Goal: Information Seeking & Learning: Check status

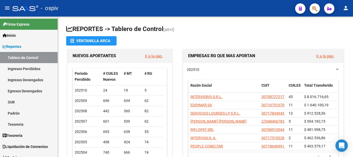
click at [315, 10] on icon "button" at bounding box center [314, 9] width 5 height 6
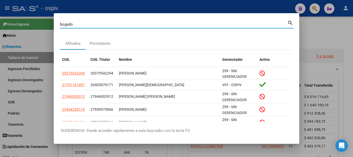
click at [78, 22] on div "[PERSON_NAME] (apellido, dni, cuil, [PERSON_NAME], cuit, obra social)" at bounding box center [174, 24] width 228 height 8
click at [76, 24] on input "bogado" at bounding box center [174, 24] width 228 height 5
type input "[PERSON_NAME]"
click at [102, 42] on div "Prestadores" at bounding box center [100, 44] width 21 height 6
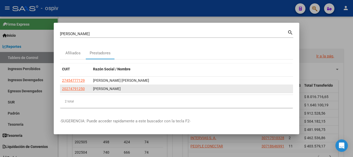
click at [103, 88] on div "[PERSON_NAME]" at bounding box center [192, 89] width 198 height 6
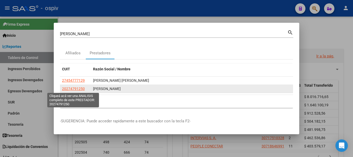
click at [69, 89] on span "20274791250" at bounding box center [73, 89] width 23 height 4
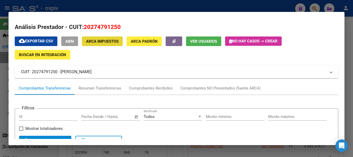
click at [102, 42] on span "ARCA Impuestos" at bounding box center [102, 41] width 33 height 5
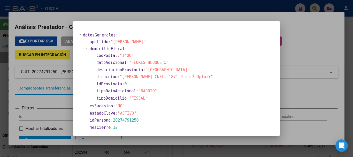
click at [292, 44] on div at bounding box center [176, 78] width 353 height 157
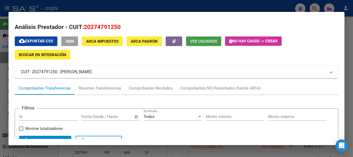
click at [198, 40] on span "Ver Usuarios" at bounding box center [203, 41] width 27 height 5
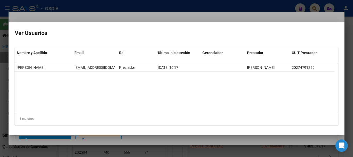
click at [274, 5] on div at bounding box center [176, 78] width 353 height 157
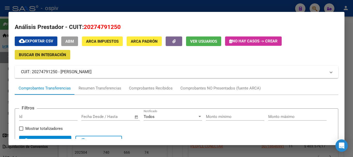
click at [26, 55] on span "Buscar en Integración" at bounding box center [42, 55] width 47 height 5
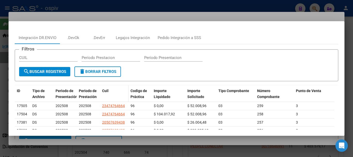
scroll to position [26, 0]
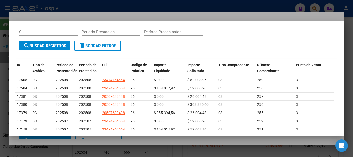
drag, startPoint x: 25, startPoint y: 5, endPoint x: 26, endPoint y: 9, distance: 4.4
click at [25, 5] on div at bounding box center [176, 78] width 353 height 157
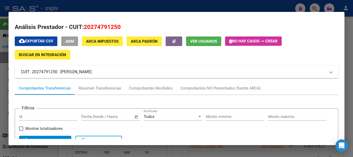
scroll to position [73, 0]
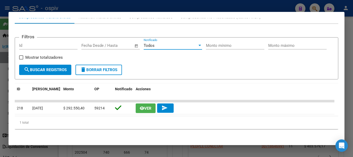
click at [199, 45] on div at bounding box center [200, 45] width 3 height 1
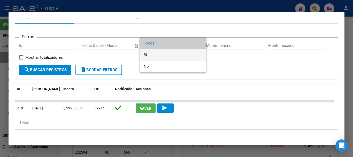
click at [150, 56] on span "Si" at bounding box center [173, 55] width 58 height 12
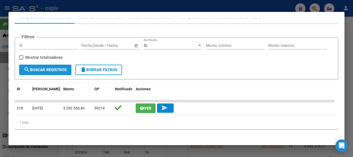
click at [40, 70] on span "search Buscar Registros" at bounding box center [45, 70] width 43 height 5
click at [234, 59] on div "Filtros Id Fecha inicio – Fecha fin Fecha Desde / Hasta Si Notificado Monto mín…" at bounding box center [176, 53] width 315 height 23
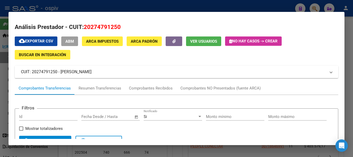
click at [263, 10] on div at bounding box center [176, 78] width 353 height 157
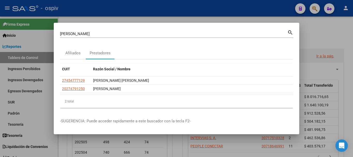
click at [316, 7] on div at bounding box center [176, 78] width 353 height 157
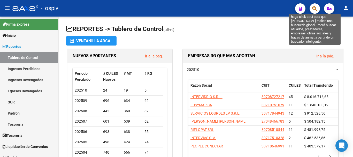
click at [315, 9] on icon "button" at bounding box center [314, 9] width 5 height 6
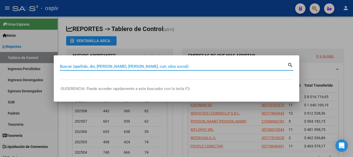
click at [91, 67] on input "Buscar (apellido, dni, [PERSON_NAME], [PERSON_NAME], cuit, obra social)" at bounding box center [174, 66] width 228 height 5
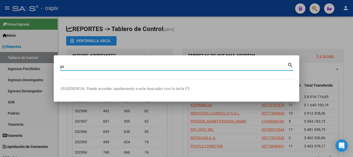
type input "g"
type input "[PERSON_NAME]"
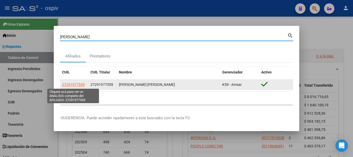
click at [77, 85] on span "27291977559" at bounding box center [73, 85] width 23 height 4
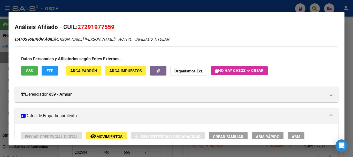
click at [77, 6] on div at bounding box center [176, 78] width 353 height 157
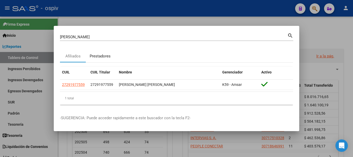
click at [102, 57] on div "Prestadores" at bounding box center [100, 56] width 21 height 6
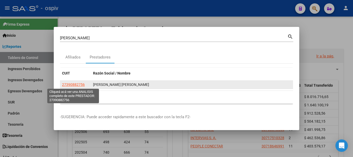
click at [69, 85] on span "27390882756" at bounding box center [73, 85] width 23 height 4
type textarea "27390882756"
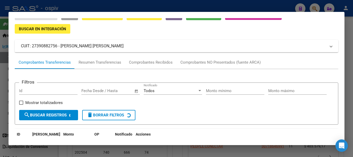
scroll to position [73, 0]
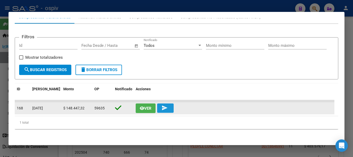
click at [165, 108] on mat-icon "send" at bounding box center [165, 108] width 6 height 6
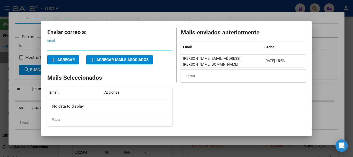
click at [280, 15] on div at bounding box center [176, 78] width 353 height 157
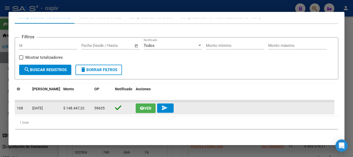
click at [140, 107] on icon "button" at bounding box center [142, 108] width 4 height 4
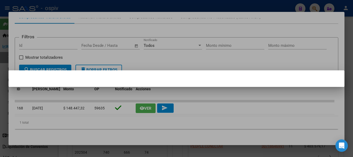
click at [188, 9] on div at bounding box center [176, 78] width 353 height 157
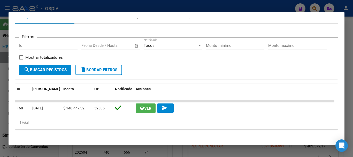
click at [243, 5] on div at bounding box center [176, 78] width 353 height 157
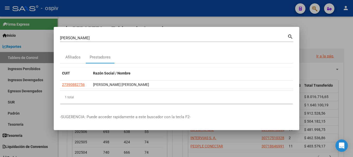
click at [280, 16] on div at bounding box center [176, 78] width 353 height 157
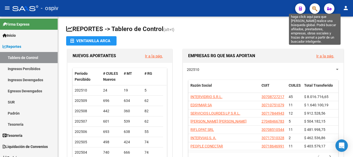
click at [315, 9] on icon "button" at bounding box center [314, 9] width 5 height 6
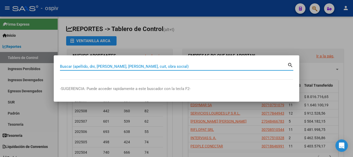
click at [201, 27] on div at bounding box center [176, 78] width 353 height 157
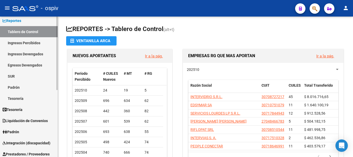
scroll to position [52, 0]
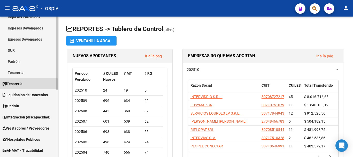
click at [15, 85] on span "Tesorería" at bounding box center [13, 84] width 20 height 6
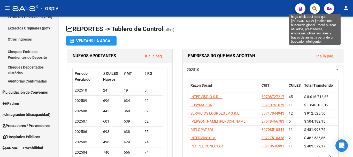
click at [315, 8] on icon "button" at bounding box center [314, 9] width 5 height 6
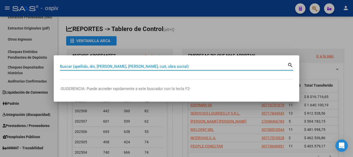
click at [101, 67] on input "Buscar (apellido, dni, [PERSON_NAME], [PERSON_NAME], cuit, obra social)" at bounding box center [174, 66] width 228 height 5
type input "g"
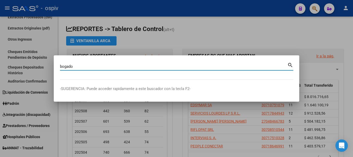
type input "bogado"
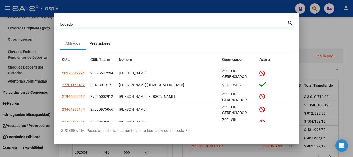
click at [100, 42] on div "Prestadores" at bounding box center [100, 44] width 21 height 6
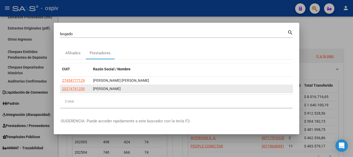
click at [111, 89] on div "[PERSON_NAME]" at bounding box center [192, 89] width 198 height 6
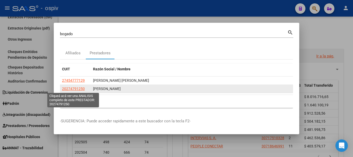
click at [80, 88] on span "20274791250" at bounding box center [73, 89] width 23 height 4
type textarea "20274791250"
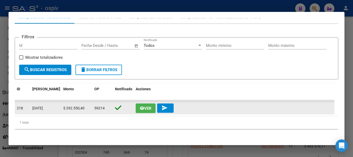
scroll to position [0, 0]
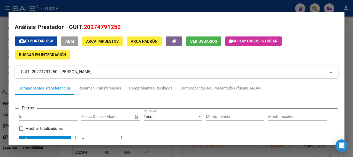
click at [69, 44] on button "ABM" at bounding box center [69, 41] width 17 height 10
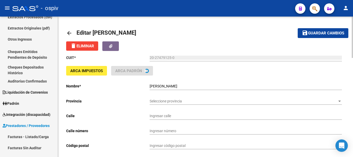
type input "[PERSON_NAME] CNEL."
type input "1871"
type input "1406"
type input "CABA"
type input "492120"
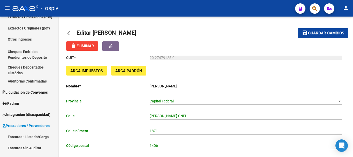
click at [132, 7] on div "- ospiv" at bounding box center [151, 8] width 279 height 11
click at [70, 34] on mat-icon "arrow_back" at bounding box center [69, 33] width 6 height 6
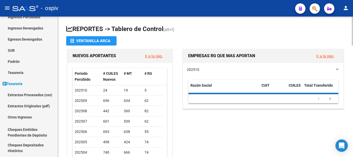
scroll to position [130, 0]
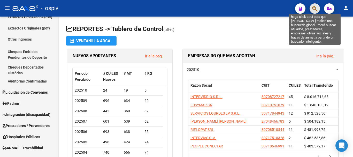
click at [318, 9] on icon "button" at bounding box center [314, 9] width 5 height 6
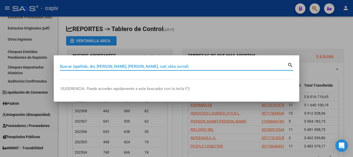
click at [139, 66] on input "Buscar (apellido, dni, [PERSON_NAME], [PERSON_NAME], cuit, obra social)" at bounding box center [174, 66] width 228 height 5
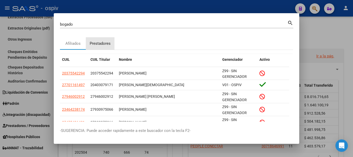
click at [103, 46] on div "Prestadores" at bounding box center [100, 44] width 21 height 6
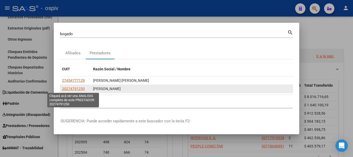
click at [77, 88] on span "20274791250" at bounding box center [73, 89] width 23 height 4
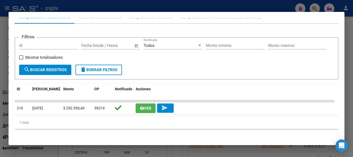
scroll to position [0, 0]
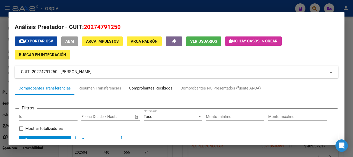
click at [146, 89] on div "Comprobantes Recibidos" at bounding box center [151, 88] width 44 height 6
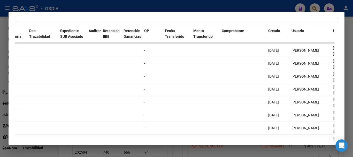
scroll to position [181, 0]
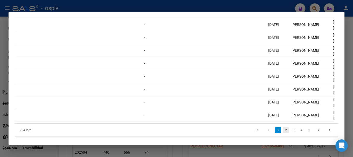
click at [283, 133] on link "2" at bounding box center [286, 130] width 6 height 6
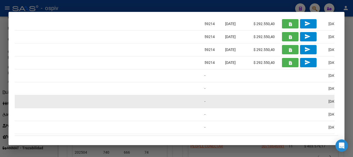
scroll to position [91, 0]
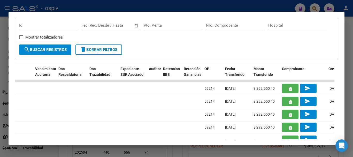
click at [227, 51] on form "Filtros Id Fecha inicio – Fecha fin Fec. Rec. Desde / Hasta Pto. Venta Nro. Com…" at bounding box center [177, 38] width 324 height 42
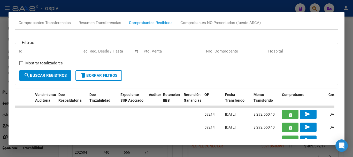
scroll to position [40, 0]
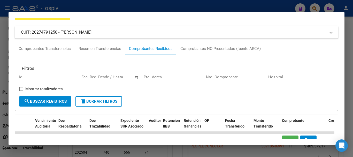
click at [246, 8] on div at bounding box center [176, 78] width 353 height 157
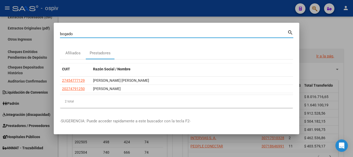
drag, startPoint x: 76, startPoint y: 36, endPoint x: 32, endPoint y: 39, distance: 43.3
click at [32, 39] on div "[PERSON_NAME] Buscar (apellido, dni, cuil, nro traspaso, cuit, obra social) sea…" at bounding box center [176, 78] width 353 height 157
type input "30697737835"
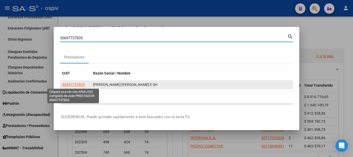
click at [76, 84] on span "30697737835" at bounding box center [73, 85] width 23 height 4
type textarea "30697737835"
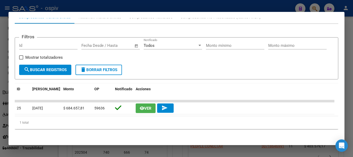
scroll to position [22, 0]
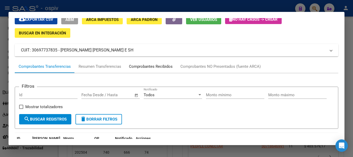
click at [156, 65] on div "Comprobantes Recibidos" at bounding box center [151, 67] width 44 height 6
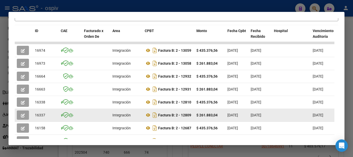
scroll to position [181, 0]
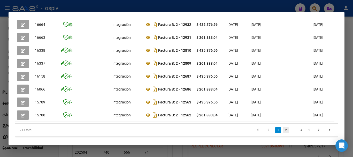
click at [283, 133] on link "2" at bounding box center [286, 130] width 6 height 6
click at [327, 134] on icon "go to last page" at bounding box center [330, 131] width 7 height 6
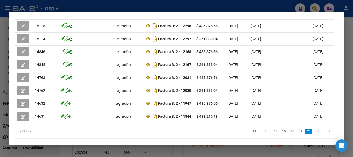
click at [326, 135] on div "213 total 18 19 20 21 22" at bounding box center [177, 131] width 324 height 13
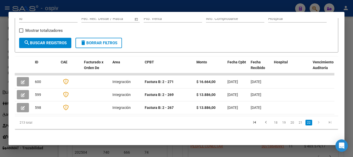
scroll to position [100, 0]
click at [263, 123] on icon "go to previous page" at bounding box center [266, 123] width 7 height 6
click at [262, 123] on div "213 total 18 19 20 21 22" at bounding box center [177, 122] width 324 height 13
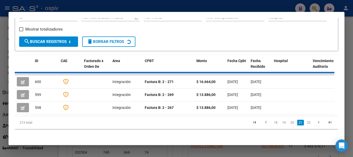
drag, startPoint x: 262, startPoint y: 123, endPoint x: 259, endPoint y: 123, distance: 3.2
click at [261, 123] on div "213 total 18 19 20 21 22" at bounding box center [177, 122] width 324 height 13
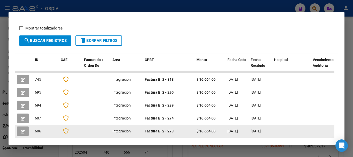
click at [253, 125] on datatable-body-cell "[DATE]" at bounding box center [260, 131] width 23 height 13
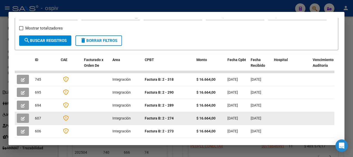
scroll to position [182, 0]
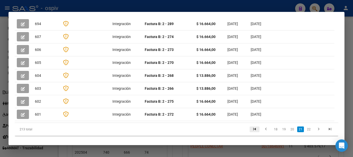
click at [251, 127] on icon "go to first page" at bounding box center [254, 130] width 7 height 6
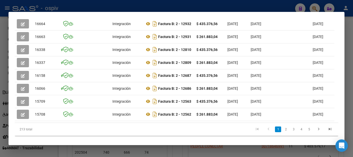
click at [283, 132] on link "2" at bounding box center [286, 129] width 6 height 6
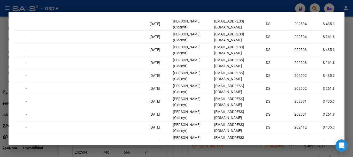
scroll to position [195, 0]
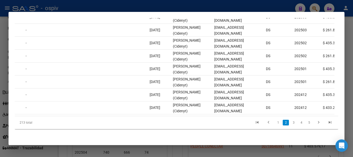
click at [291, 123] on link "3" at bounding box center [294, 123] width 6 height 6
click at [275, 123] on link "1" at bounding box center [278, 123] width 6 height 6
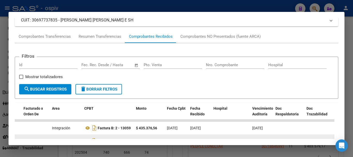
scroll to position [129, 0]
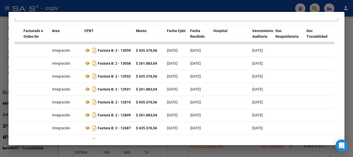
click at [233, 6] on div at bounding box center [176, 78] width 353 height 157
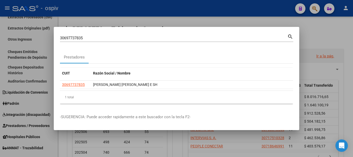
click at [275, 21] on div at bounding box center [176, 78] width 353 height 157
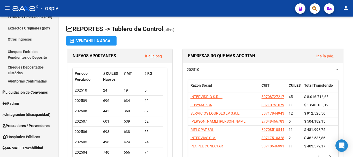
click at [262, 8] on div "- ospiv" at bounding box center [151, 8] width 279 height 11
